Goal: Task Accomplishment & Management: Manage account settings

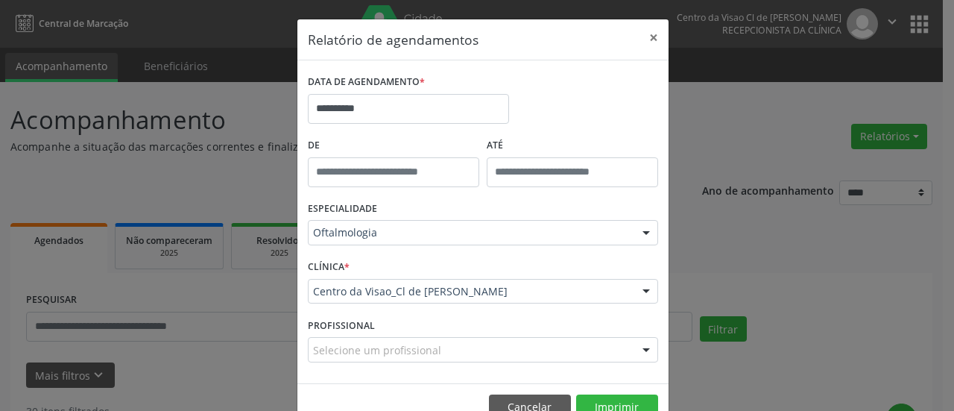
click at [648, 37] on button "×" at bounding box center [654, 37] width 30 height 37
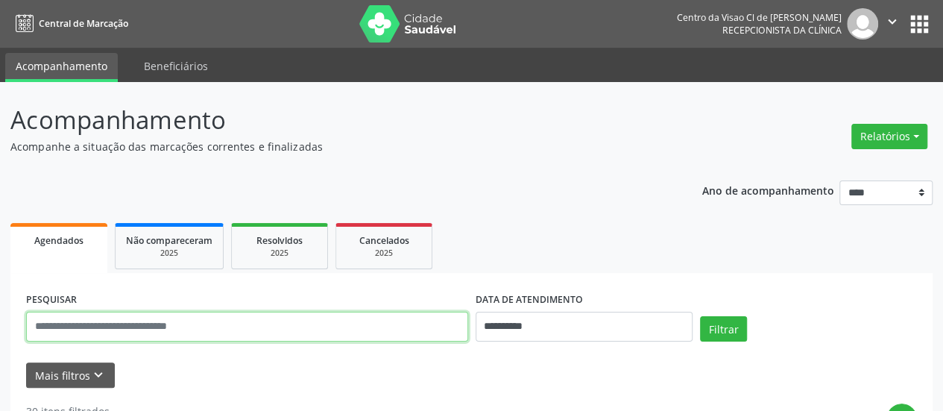
click at [233, 321] on input "text" at bounding box center [247, 327] width 442 height 30
type input "********"
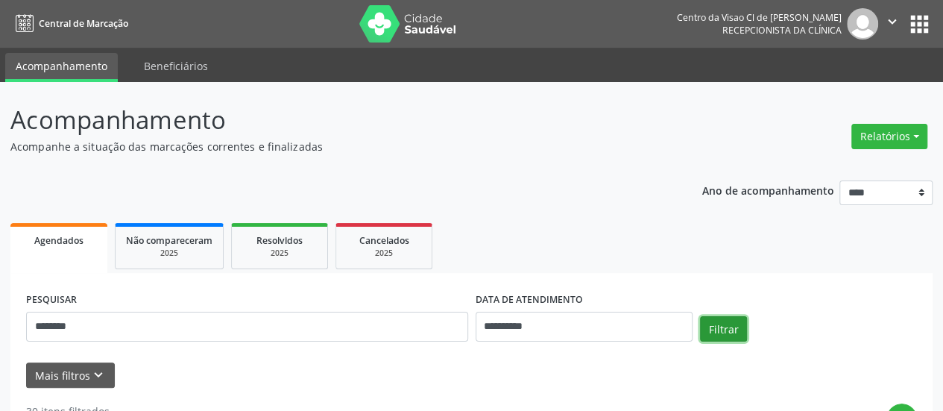
click at [730, 324] on button "Filtrar" at bounding box center [723, 328] width 47 height 25
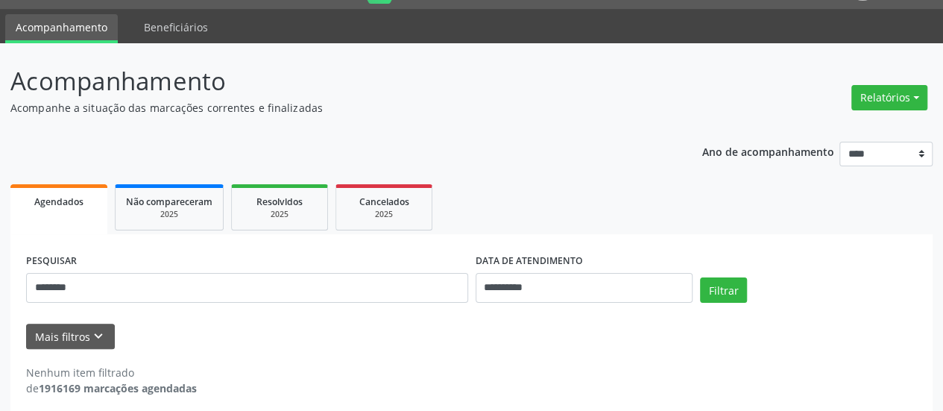
scroll to position [49, 0]
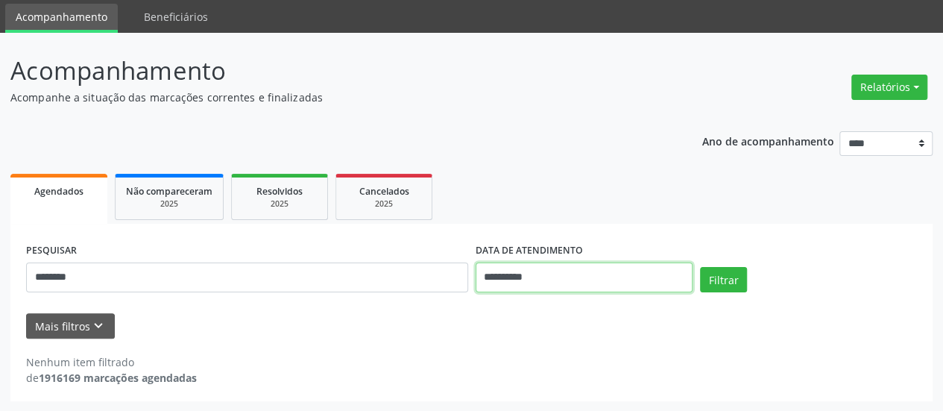
click at [579, 278] on input "**********" at bounding box center [584, 277] width 217 height 30
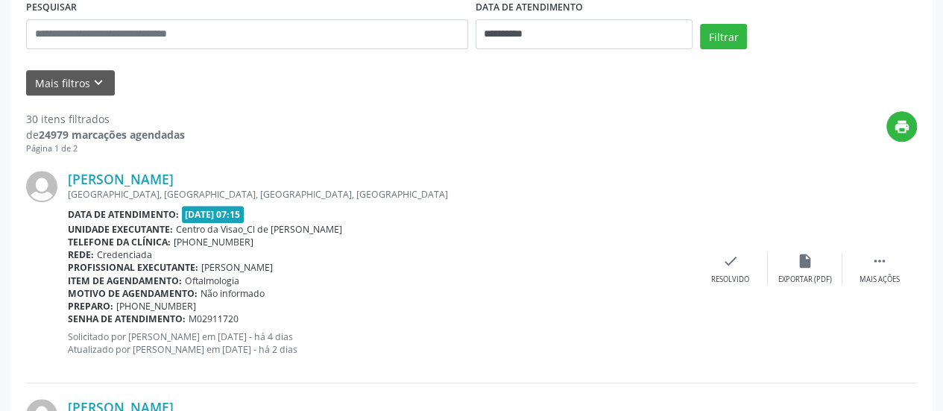
scroll to position [124, 0]
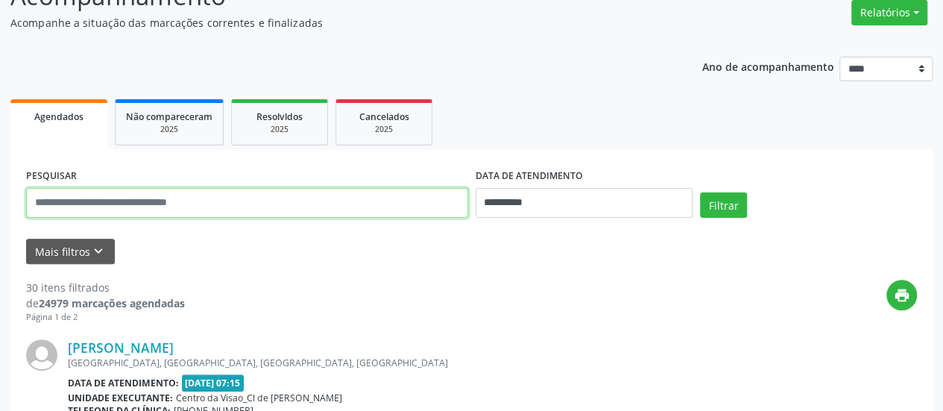
click at [165, 196] on input "text" at bounding box center [247, 203] width 442 height 30
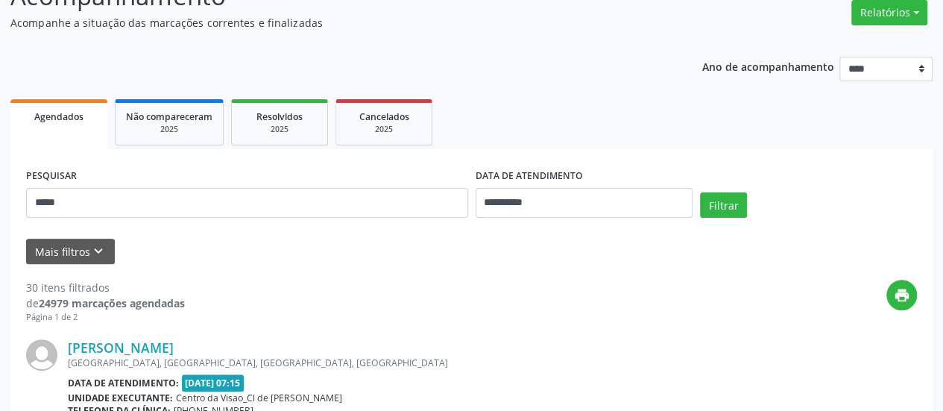
click at [726, 204] on button "Filtrar" at bounding box center [723, 204] width 47 height 25
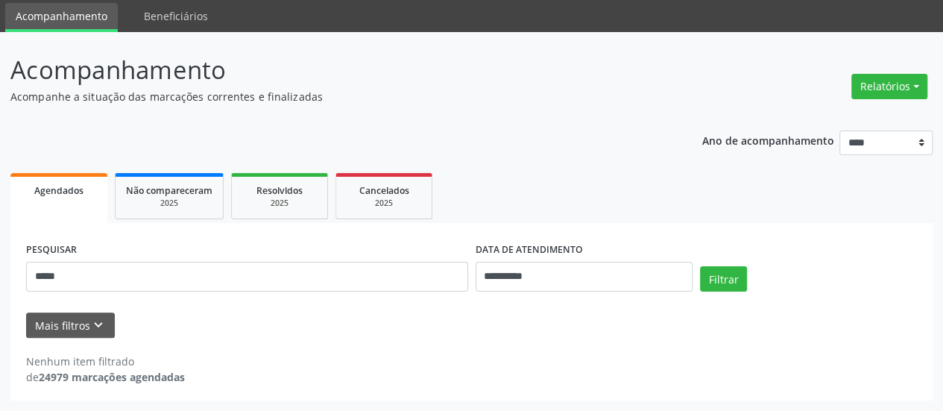
scroll to position [49, 0]
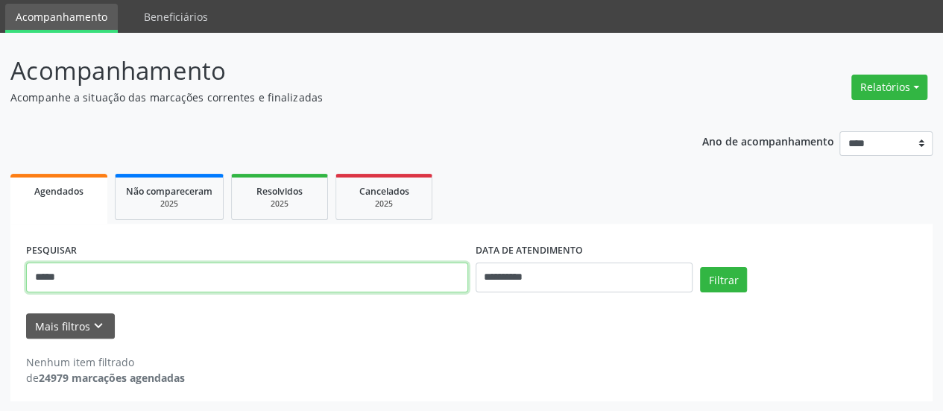
drag, startPoint x: 98, startPoint y: 276, endPoint x: 0, endPoint y: 304, distance: 101.7
click at [0, 303] on div "**********" at bounding box center [471, 222] width 943 height 379
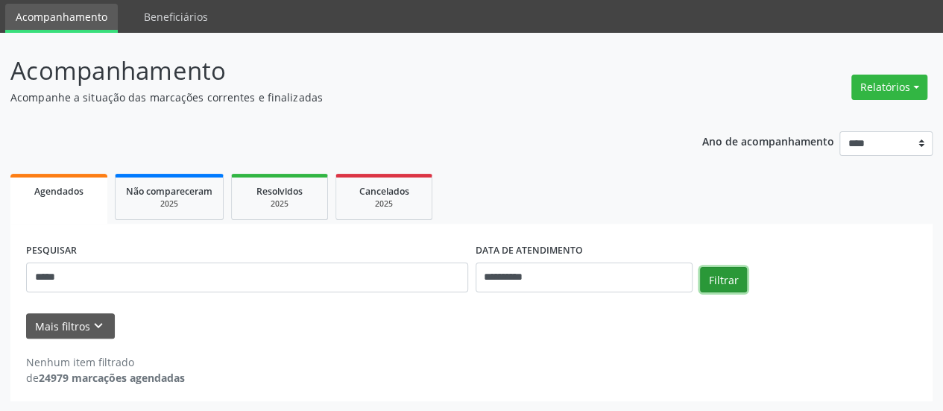
click at [730, 274] on button "Filtrar" at bounding box center [723, 279] width 47 height 25
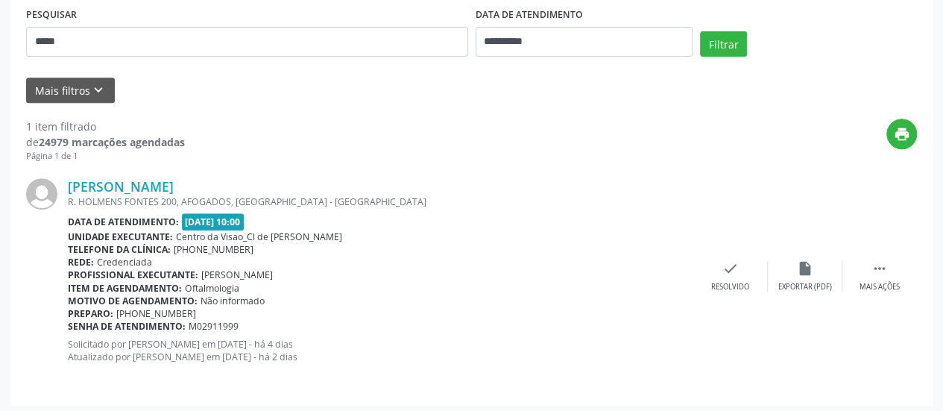
scroll to position [288, 0]
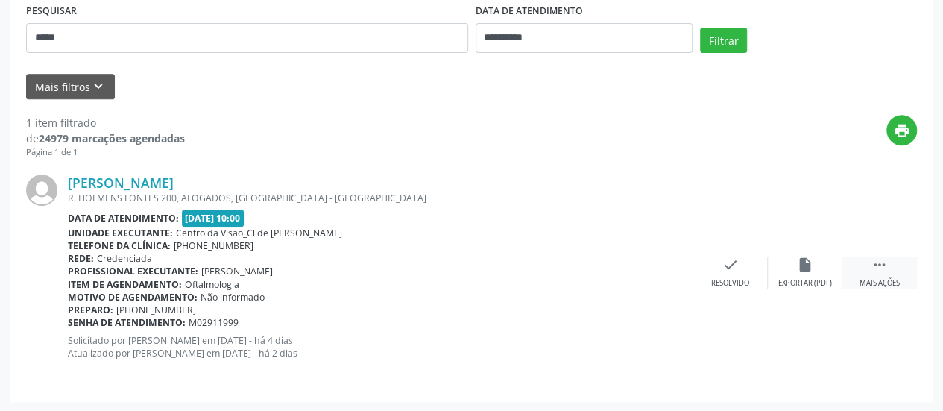
click at [868, 265] on div " Mais ações" at bounding box center [879, 272] width 75 height 32
click at [802, 267] on icon "alarm_off" at bounding box center [805, 264] width 16 height 16
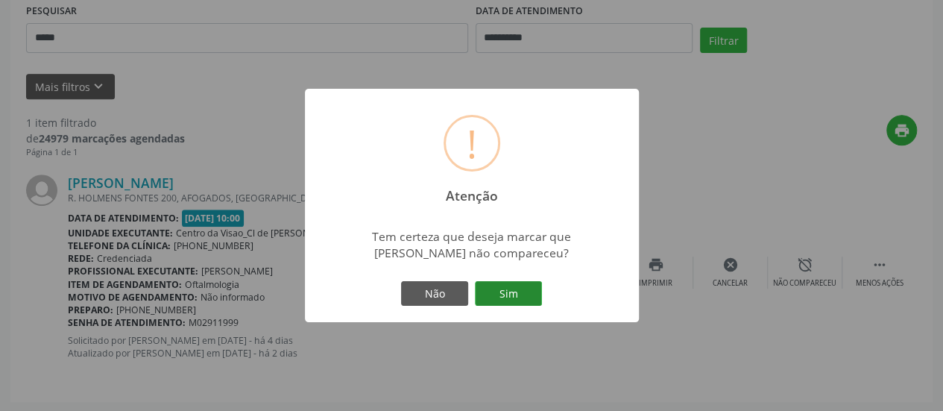
click at [507, 294] on button "Sim" at bounding box center [508, 293] width 67 height 25
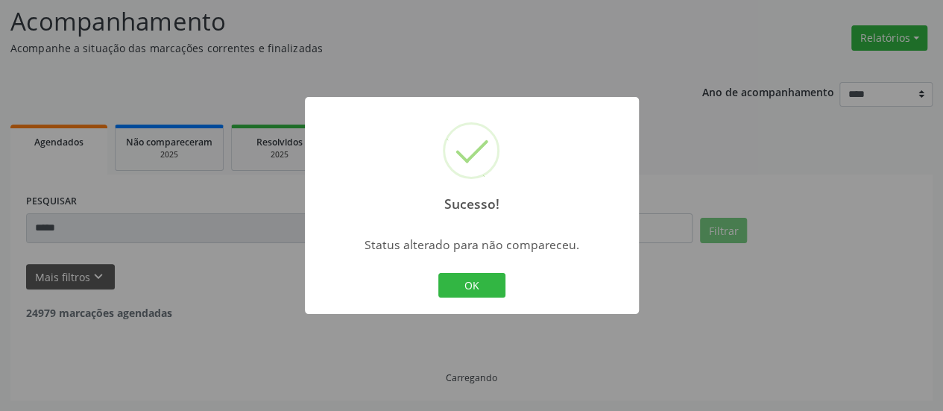
scroll to position [97, 0]
click at [490, 281] on button "OK" at bounding box center [471, 285] width 67 height 25
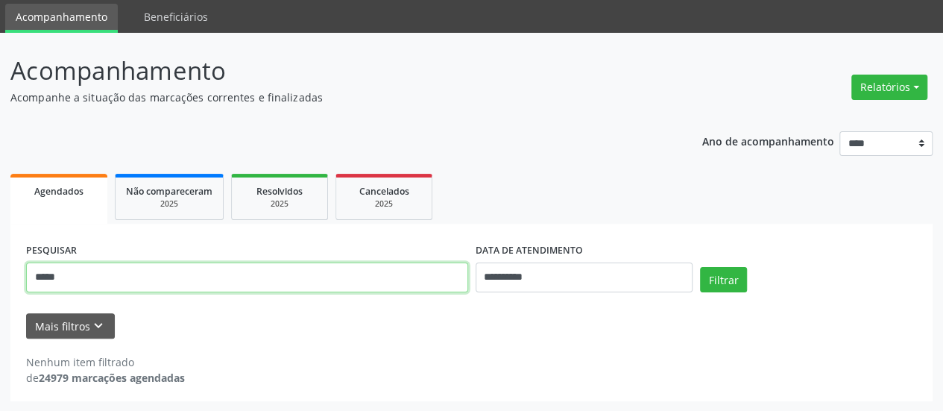
drag, startPoint x: 251, startPoint y: 283, endPoint x: 0, endPoint y: 279, distance: 251.2
click at [0, 279] on div "**********" at bounding box center [471, 222] width 943 height 379
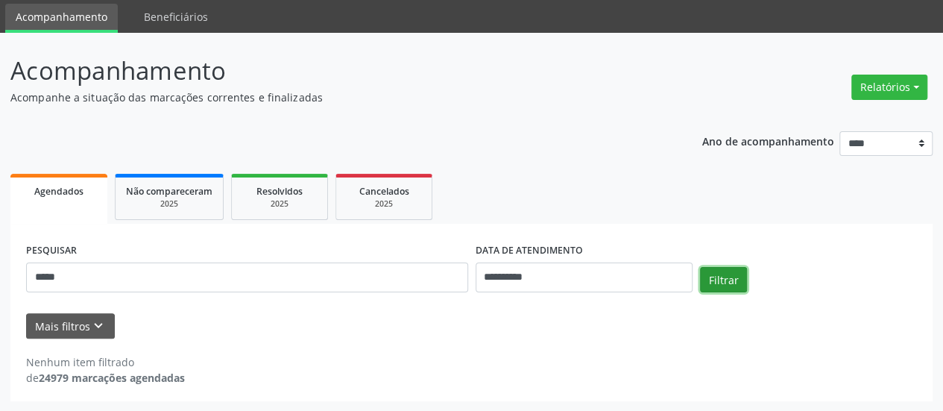
click at [718, 271] on button "Filtrar" at bounding box center [723, 279] width 47 height 25
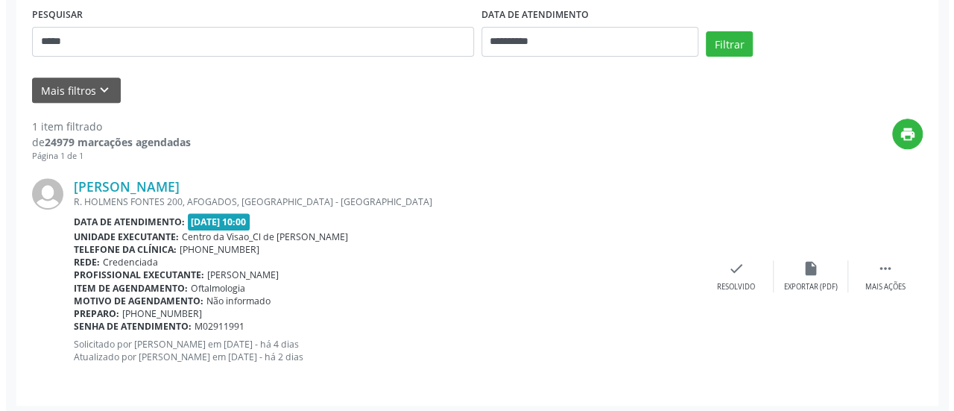
scroll to position [288, 0]
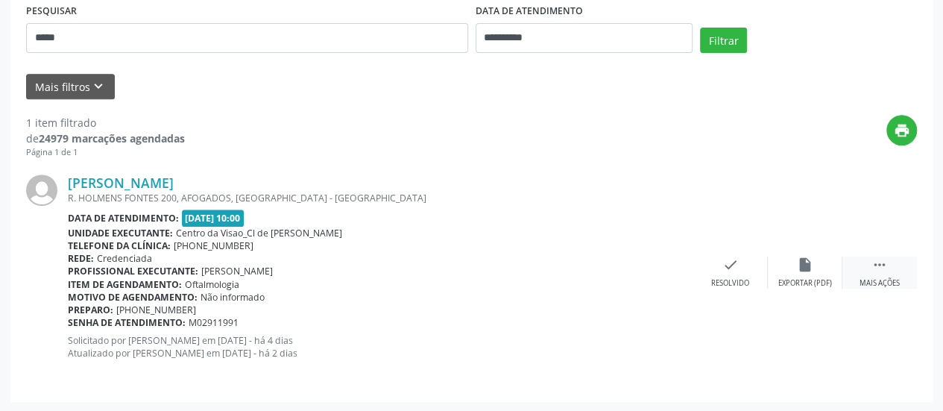
click at [874, 266] on icon "" at bounding box center [879, 264] width 16 height 16
click at [733, 268] on icon "cancel" at bounding box center [730, 264] width 16 height 16
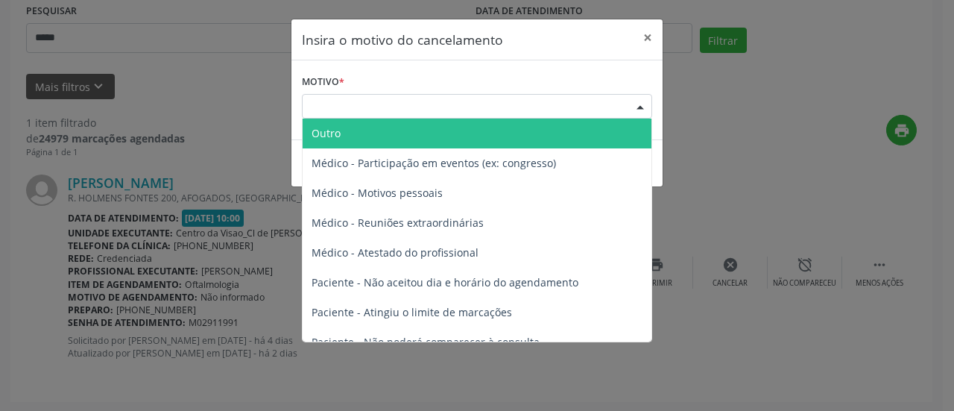
click at [357, 107] on div "Escolha o motivo" at bounding box center [477, 106] width 350 height 25
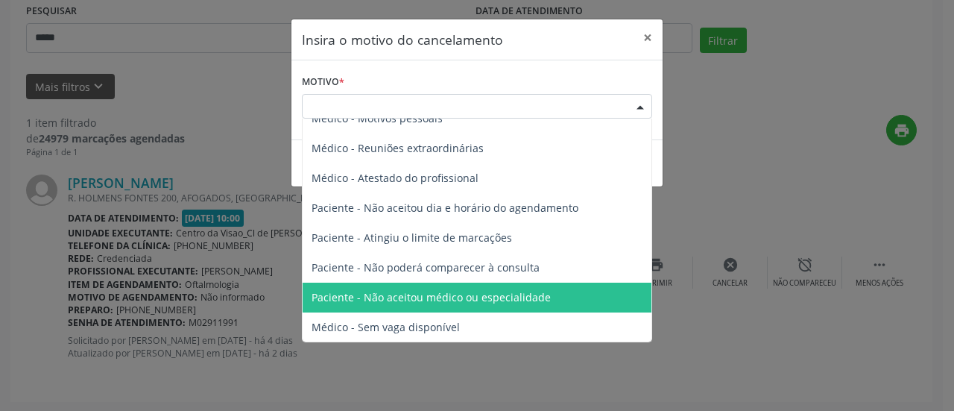
scroll to position [75, 0]
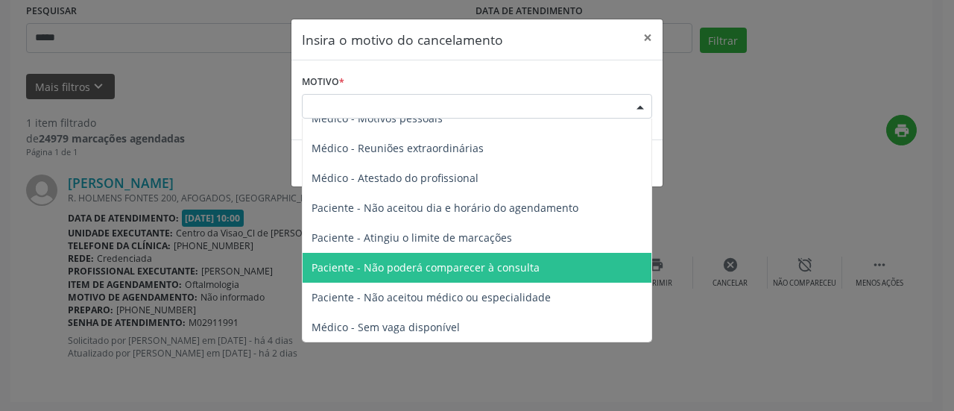
click at [410, 265] on span "Paciente - Não poderá comparecer à consulta" at bounding box center [426, 267] width 228 height 14
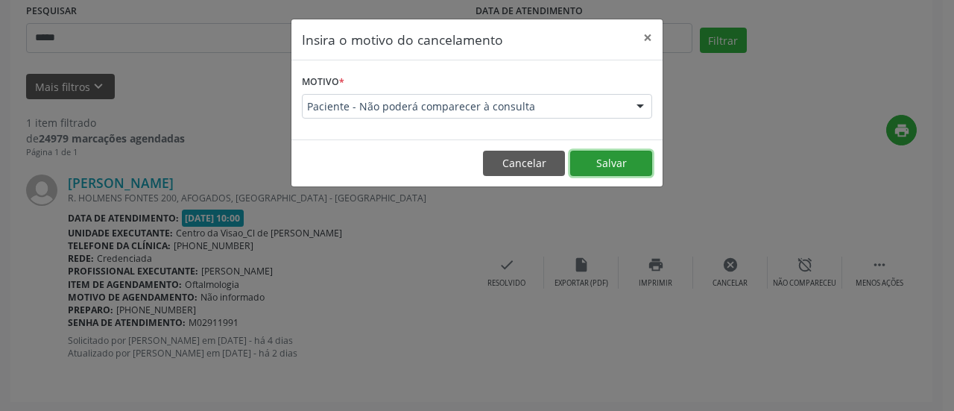
click at [599, 162] on button "Salvar" at bounding box center [611, 163] width 82 height 25
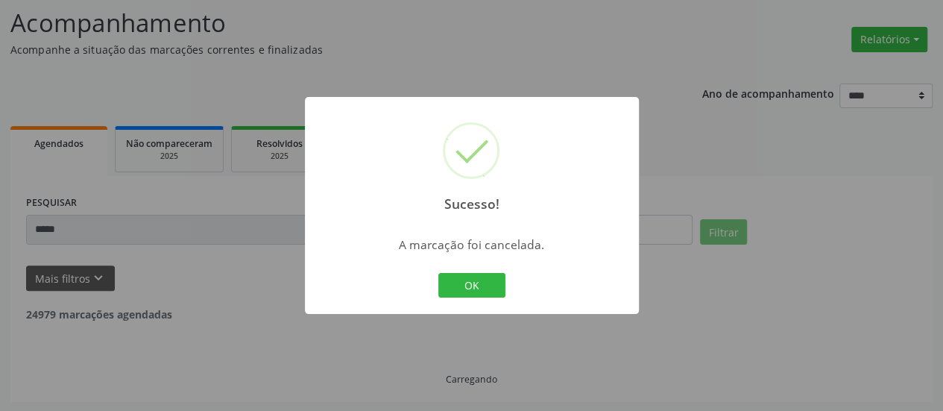
scroll to position [49, 0]
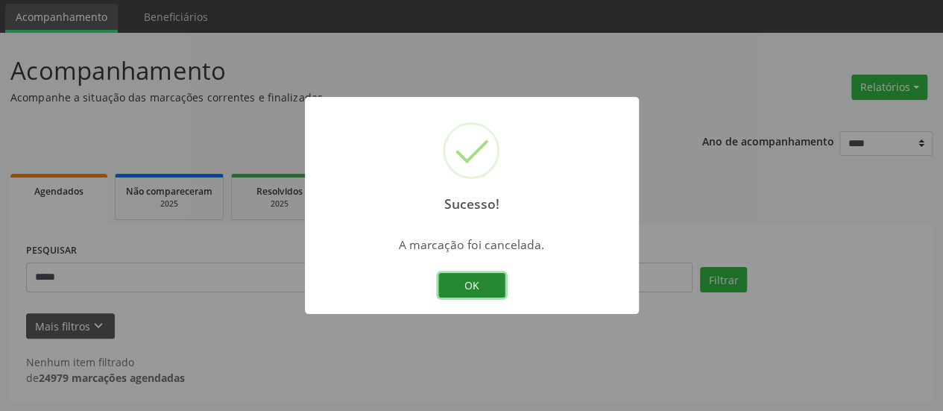
click at [454, 288] on button "OK" at bounding box center [471, 285] width 67 height 25
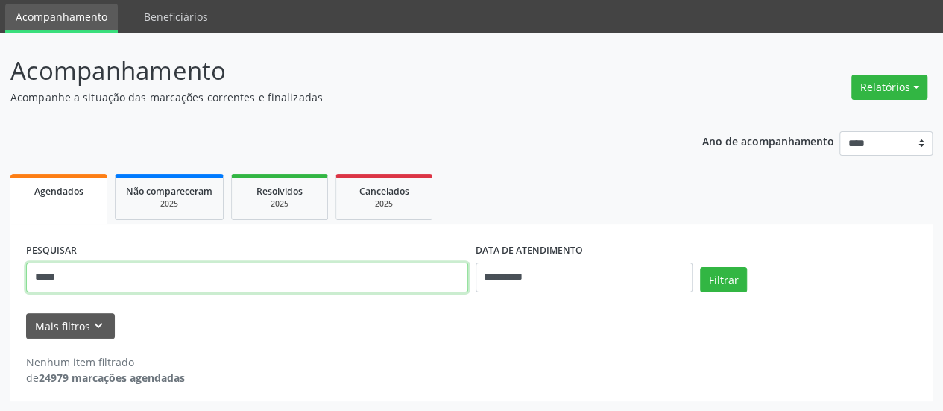
drag, startPoint x: 173, startPoint y: 282, endPoint x: 120, endPoint y: 308, distance: 58.7
click at [0, 288] on div "**********" at bounding box center [471, 222] width 943 height 379
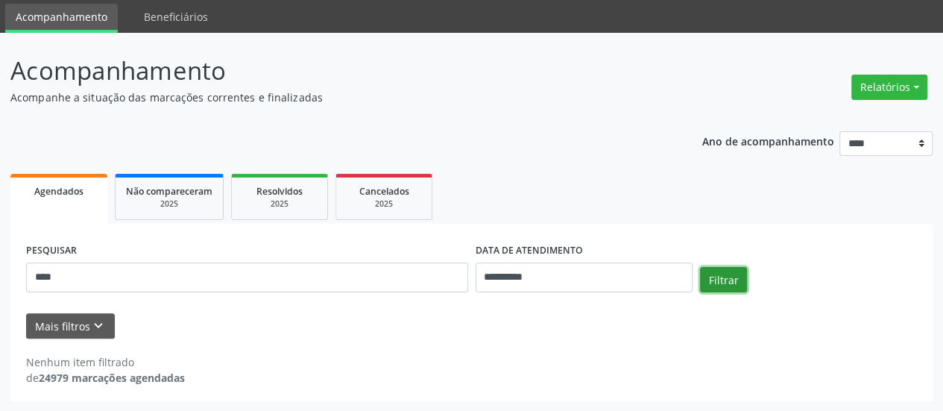
click at [710, 282] on button "Filtrar" at bounding box center [723, 279] width 47 height 25
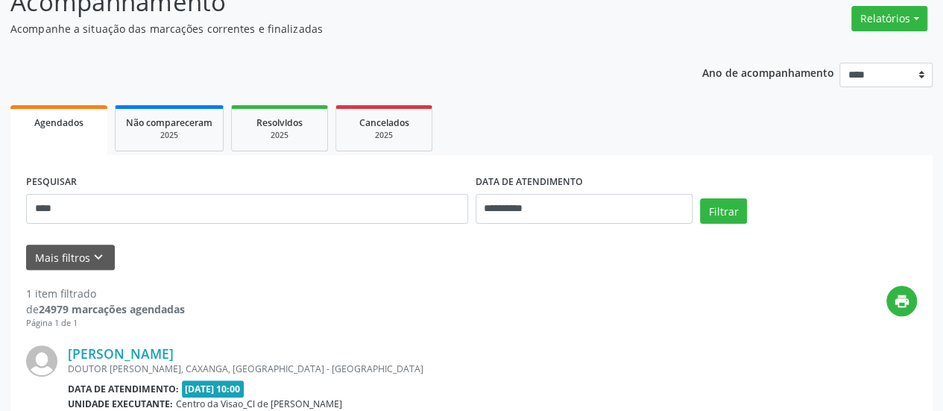
scroll to position [273, 0]
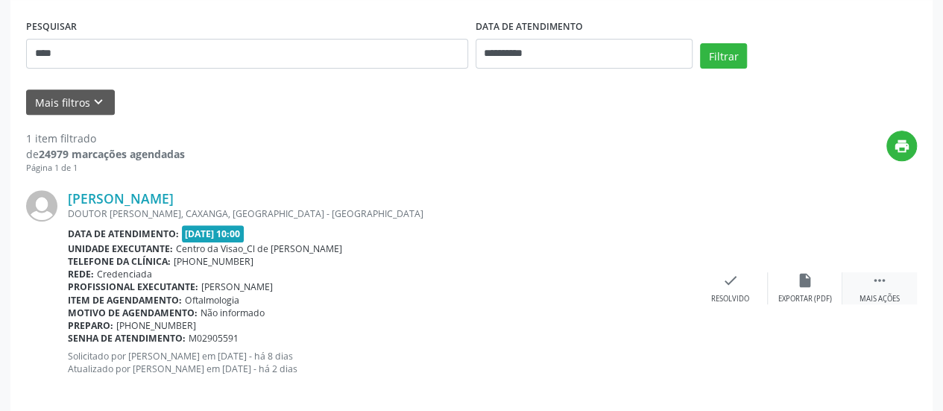
click at [881, 274] on icon "" at bounding box center [879, 280] width 16 height 16
click at [827, 275] on div "alarm_off Não compareceu" at bounding box center [805, 288] width 75 height 32
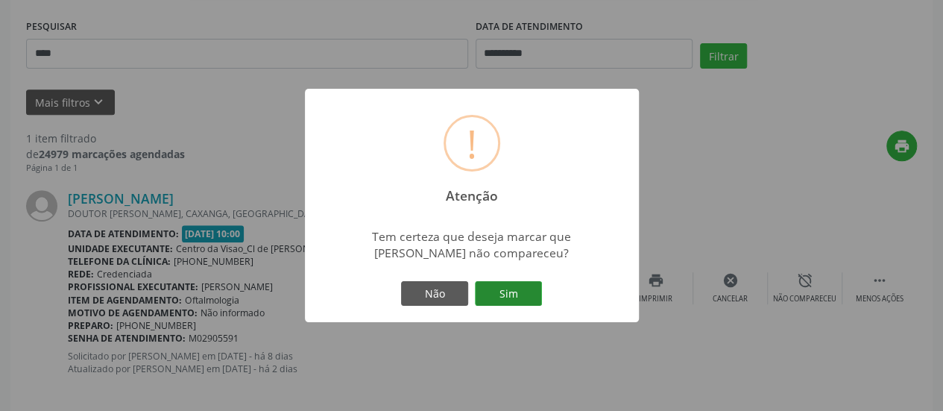
click at [522, 287] on button "Sim" at bounding box center [508, 293] width 67 height 25
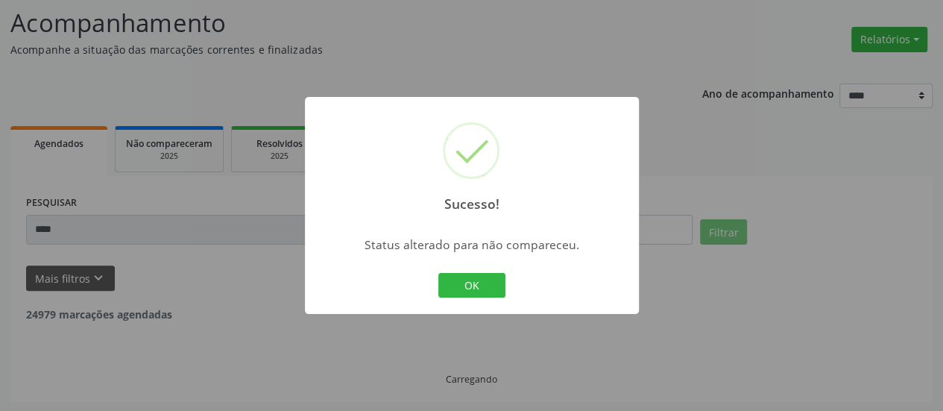
scroll to position [49, 0]
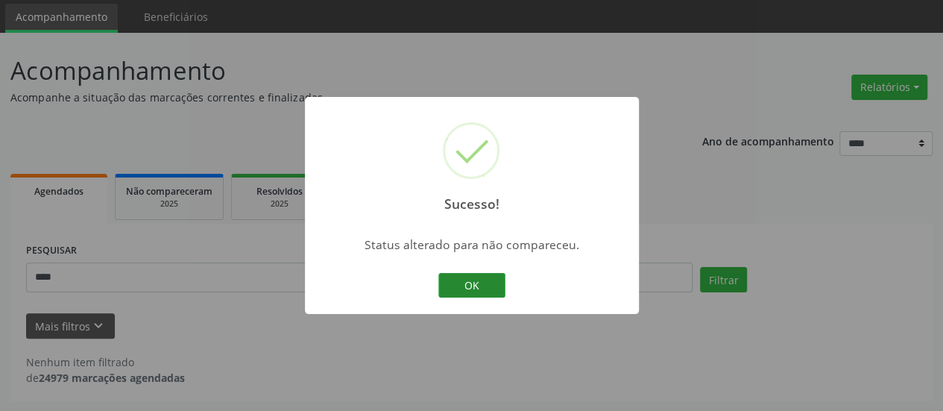
click at [473, 275] on button "OK" at bounding box center [471, 285] width 67 height 25
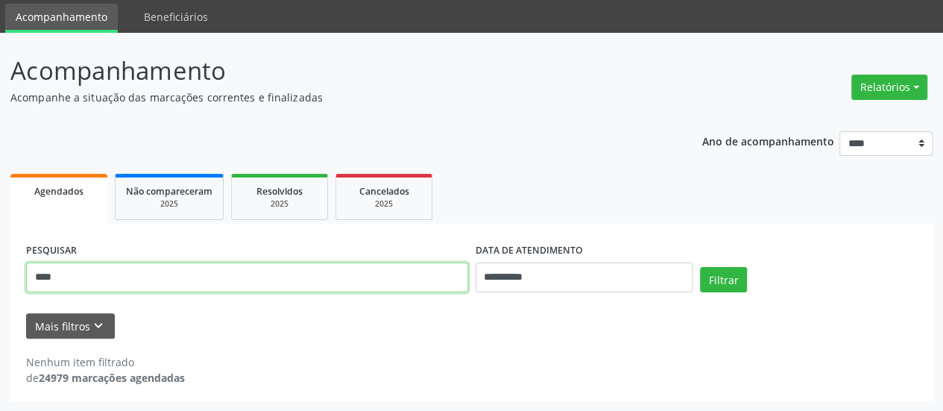
drag, startPoint x: 109, startPoint y: 277, endPoint x: 0, endPoint y: 245, distance: 113.2
click at [0, 245] on div "**********" at bounding box center [471, 222] width 943 height 379
type input "*****"
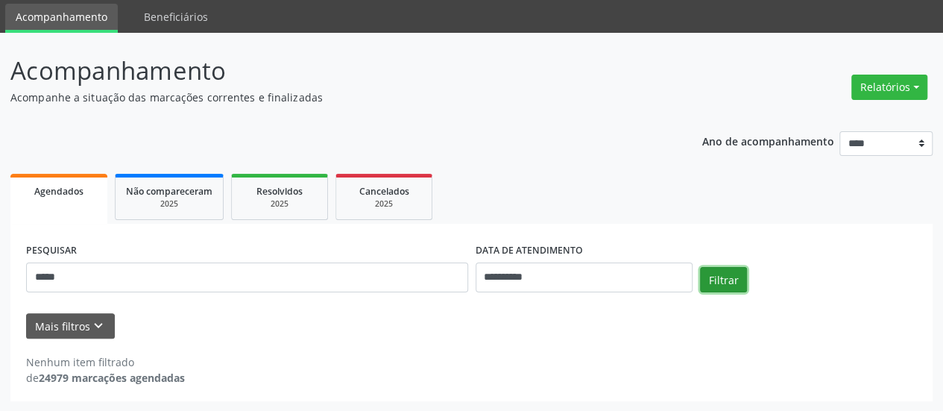
click at [724, 271] on button "Filtrar" at bounding box center [723, 279] width 47 height 25
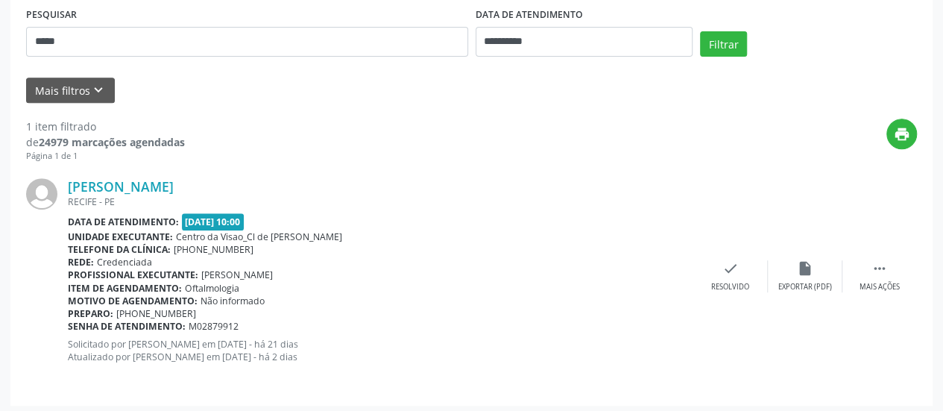
scroll to position [288, 0]
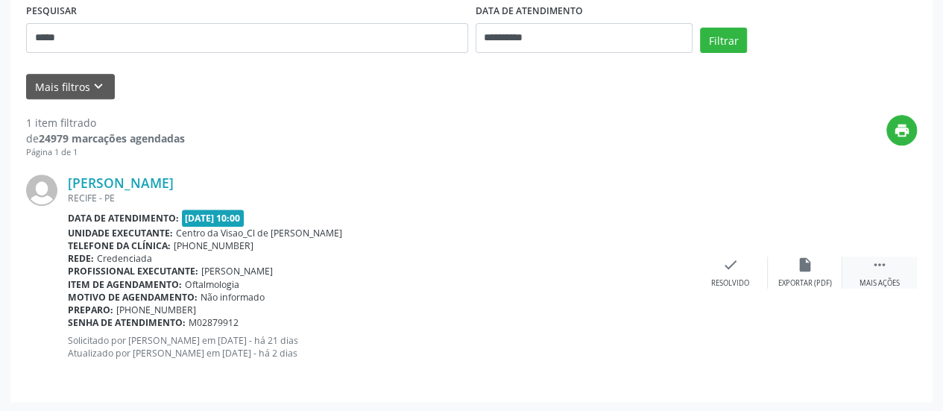
click at [862, 278] on div "Mais ações" at bounding box center [879, 283] width 40 height 10
click at [811, 259] on icon "alarm_off" at bounding box center [805, 264] width 16 height 16
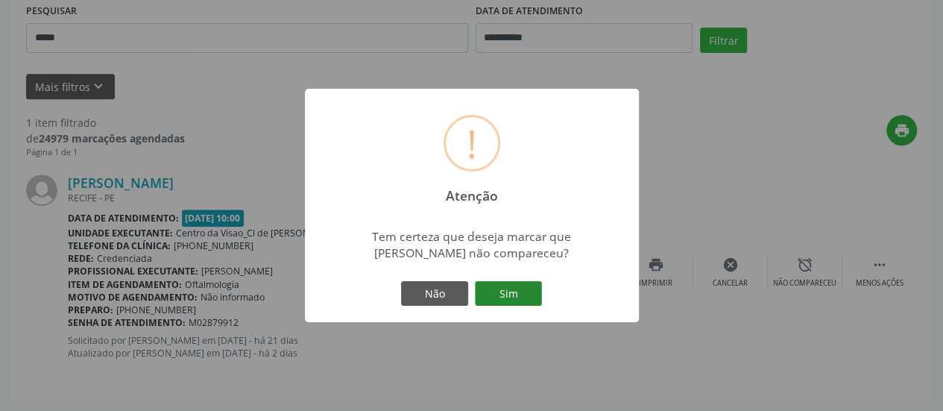
click at [489, 294] on button "Sim" at bounding box center [508, 293] width 67 height 25
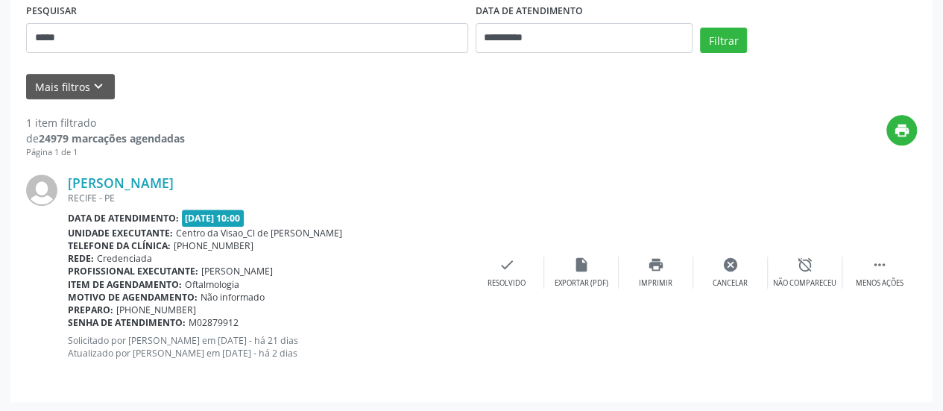
scroll to position [97, 0]
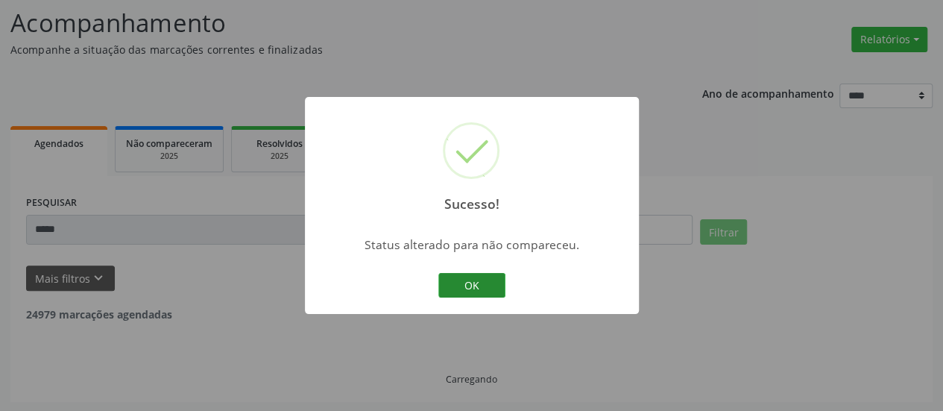
click at [483, 283] on button "OK" at bounding box center [471, 285] width 67 height 25
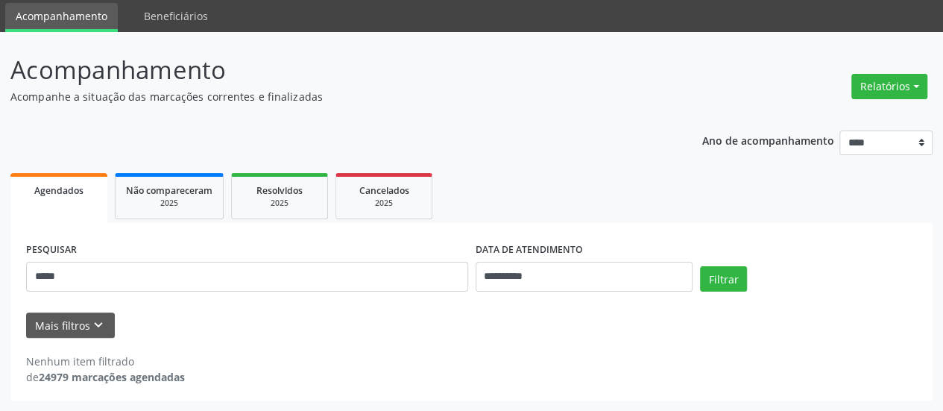
scroll to position [49, 0]
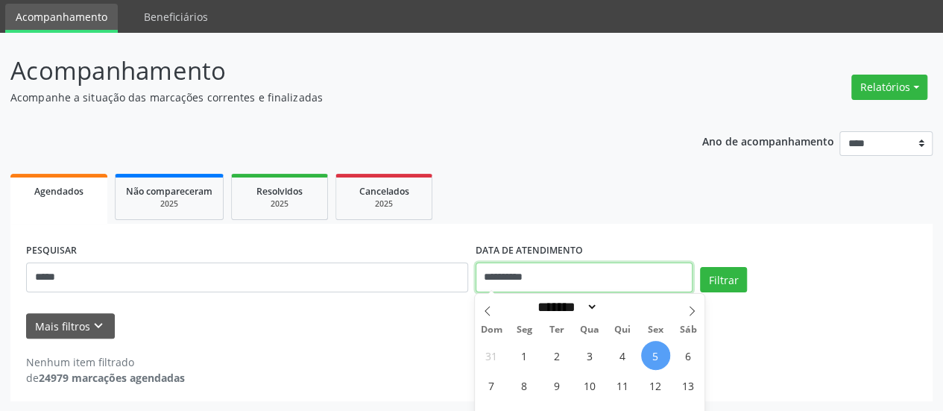
drag, startPoint x: 483, startPoint y: 285, endPoint x: 663, endPoint y: 438, distance: 235.8
click at [663, 361] on html "**********" at bounding box center [471, 156] width 943 height 411
